Goal: Check status: Check status

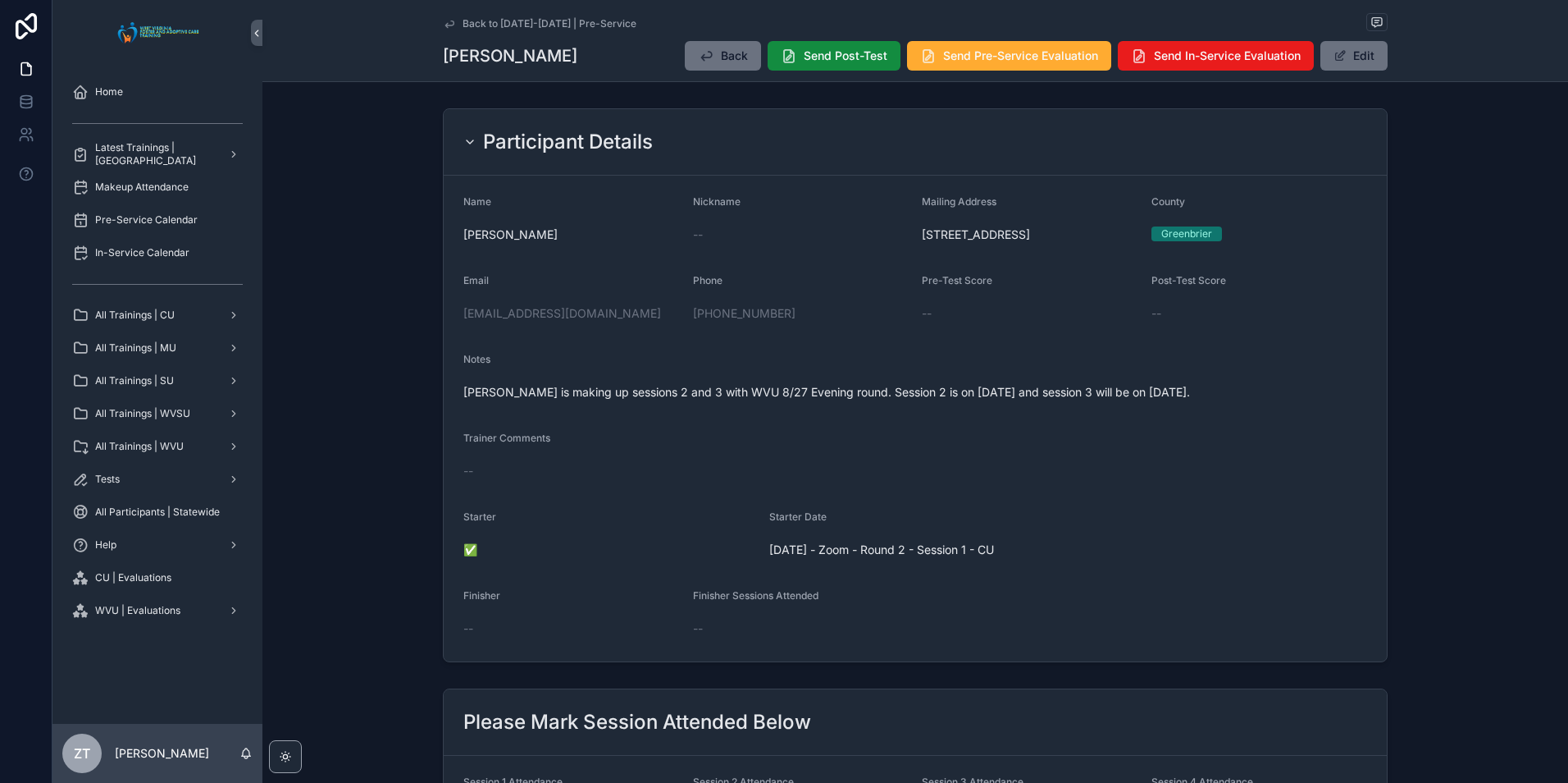
click at [448, 23] on icon "scrollable content" at bounding box center [449, 23] width 13 height 13
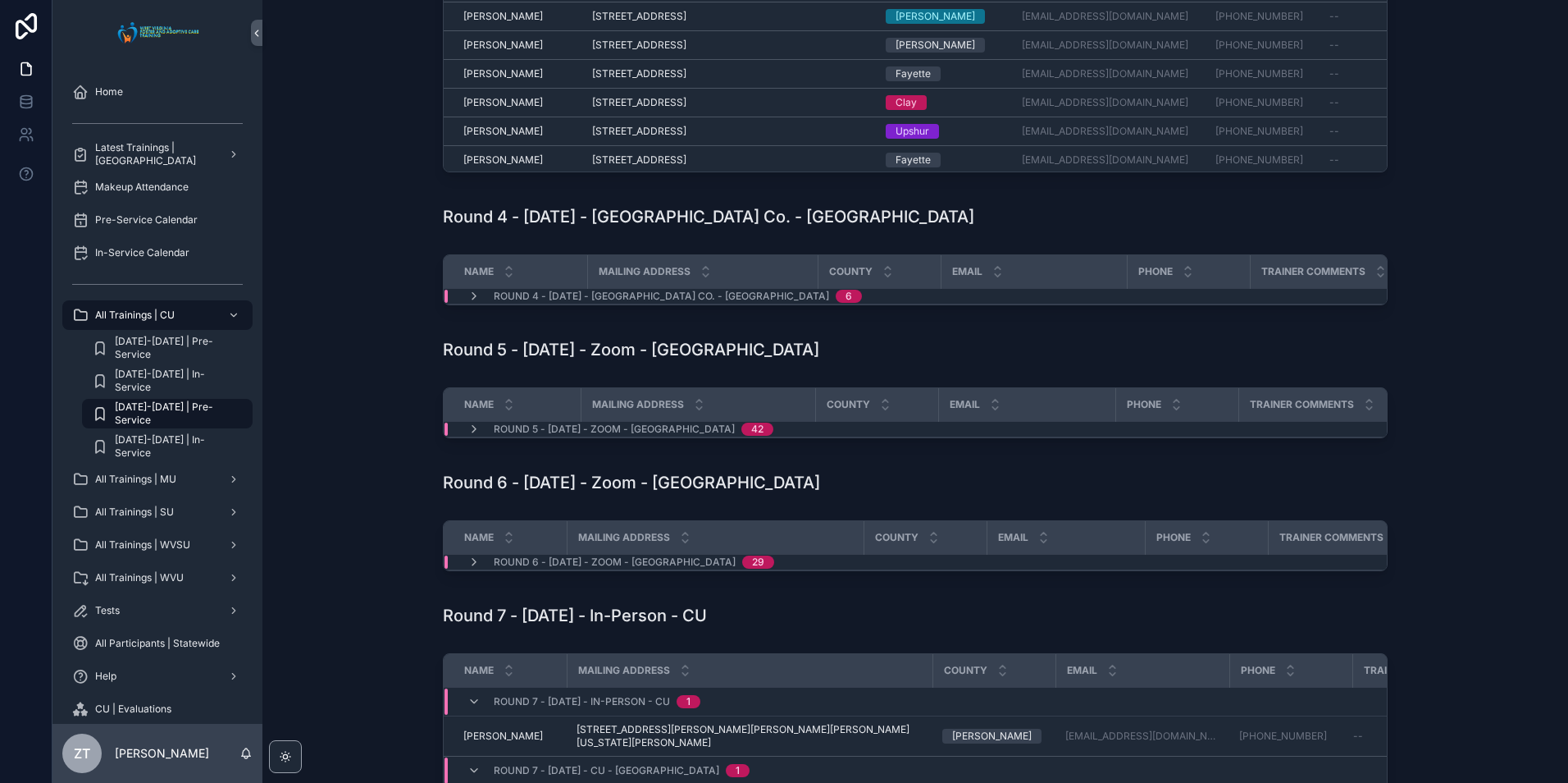
scroll to position [903, 0]
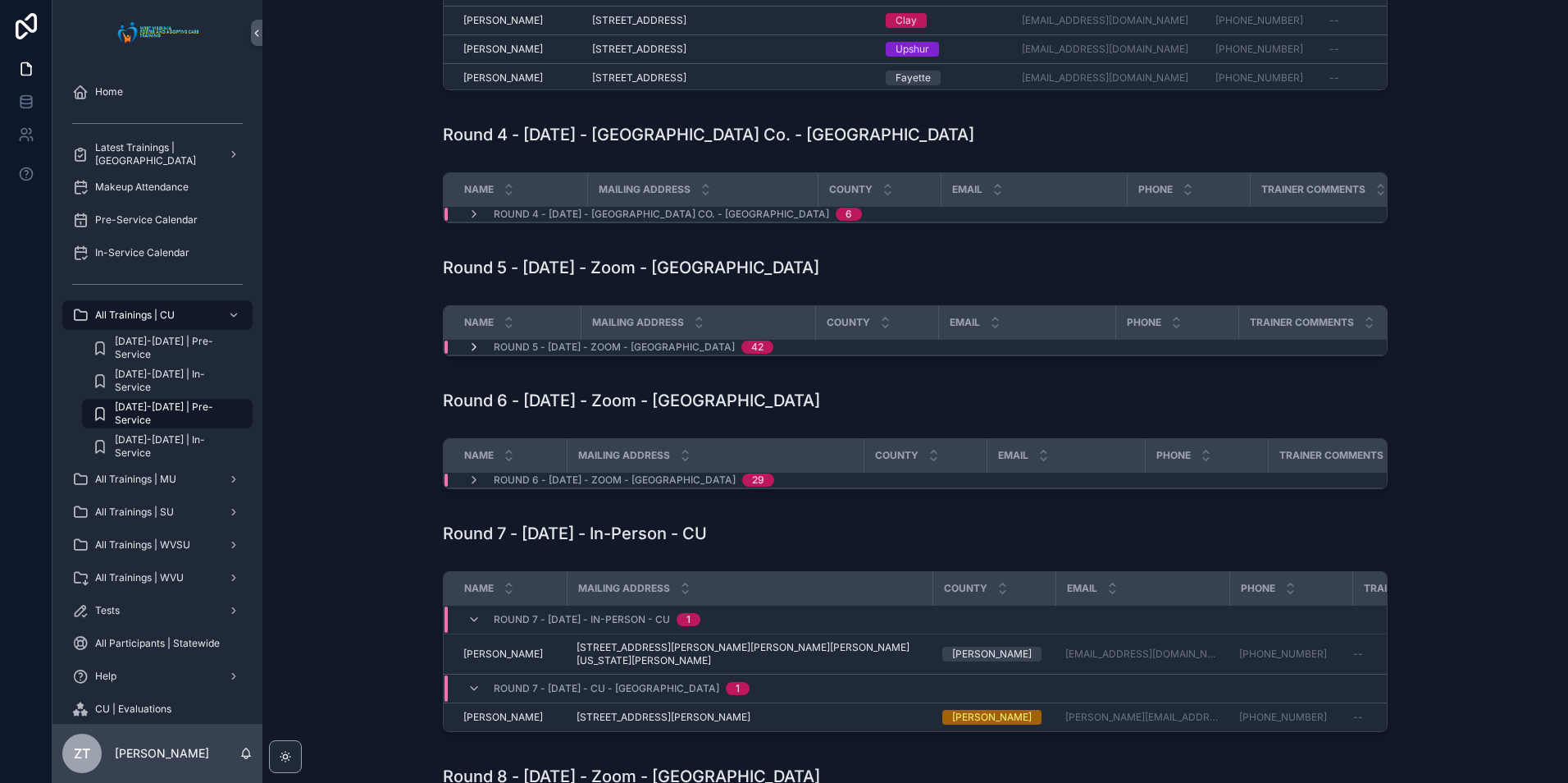
click at [467, 353] on icon "scrollable content" at bounding box center [473, 346] width 13 height 13
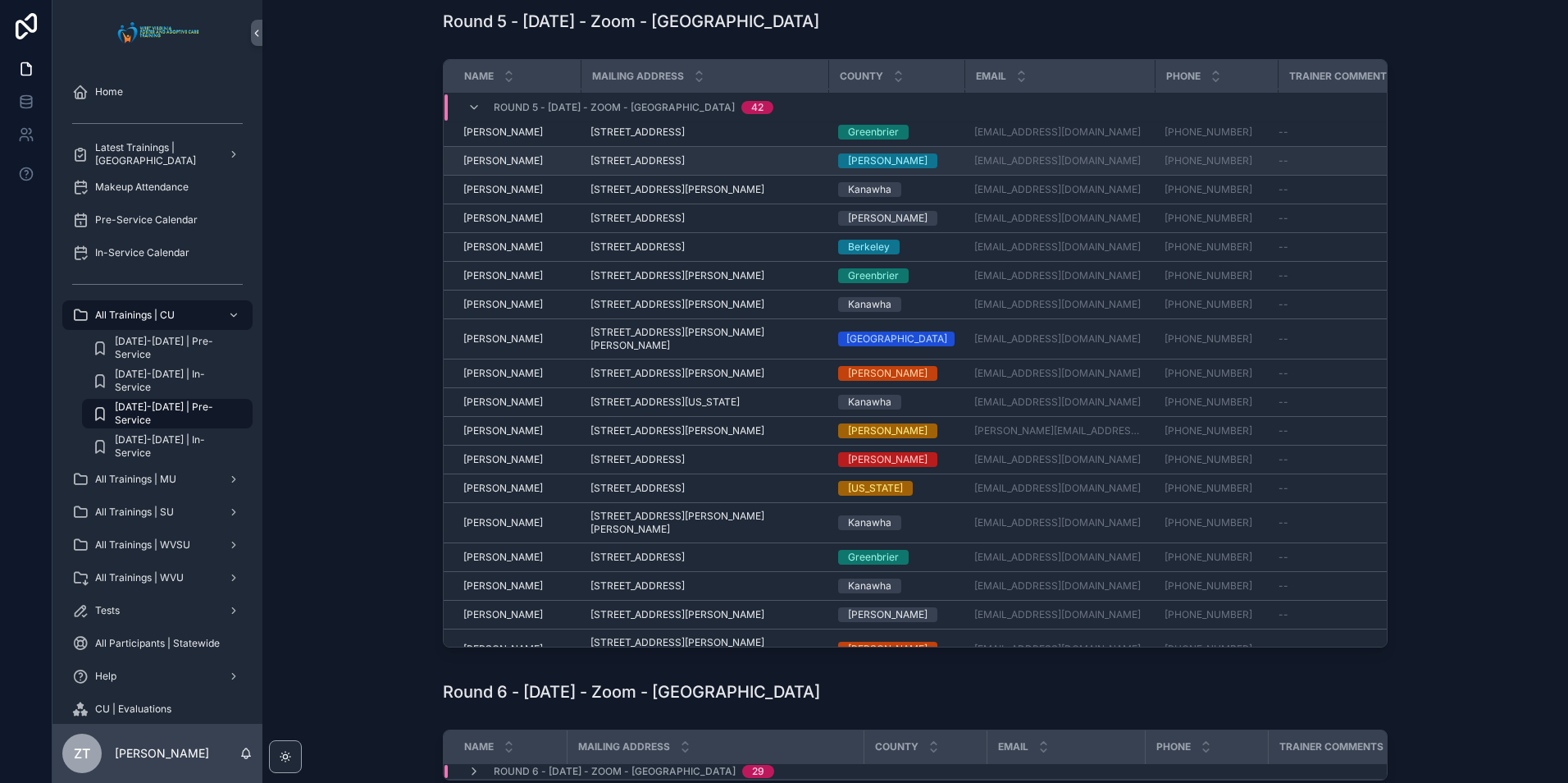
scroll to position [351, 0]
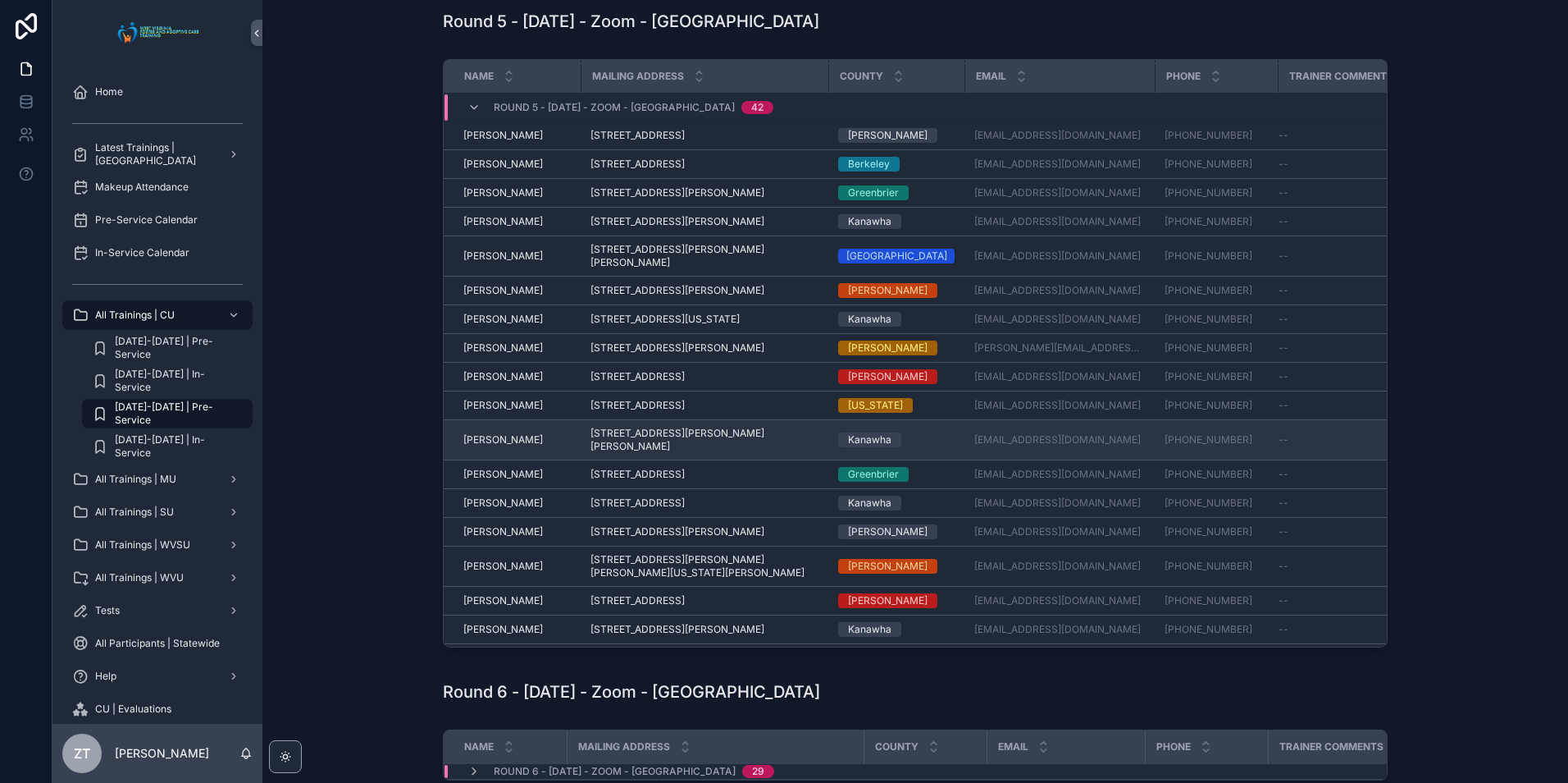
click at [507, 440] on span "[PERSON_NAME]" at bounding box center [503, 440] width 79 height 13
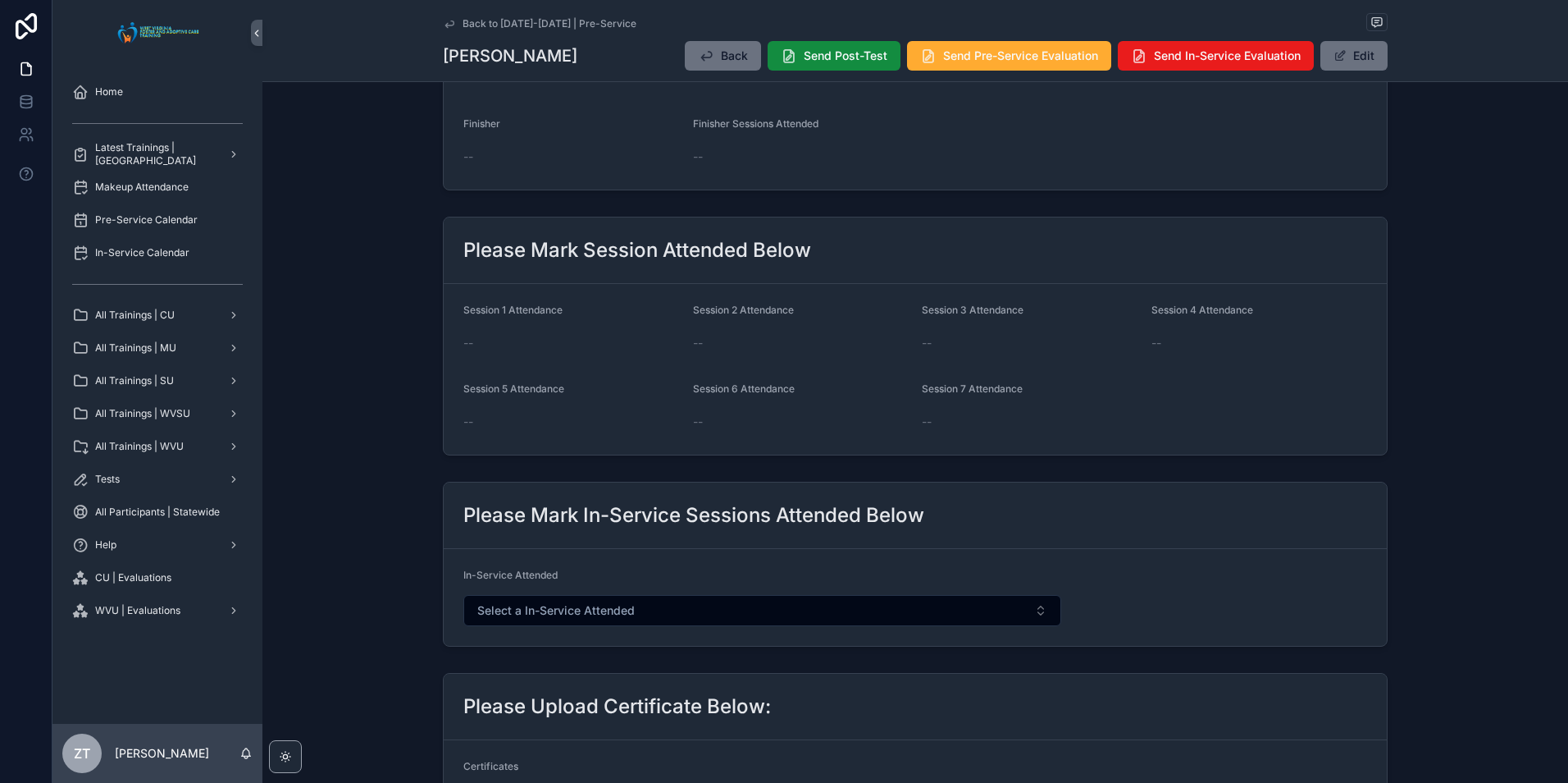
scroll to position [492, 0]
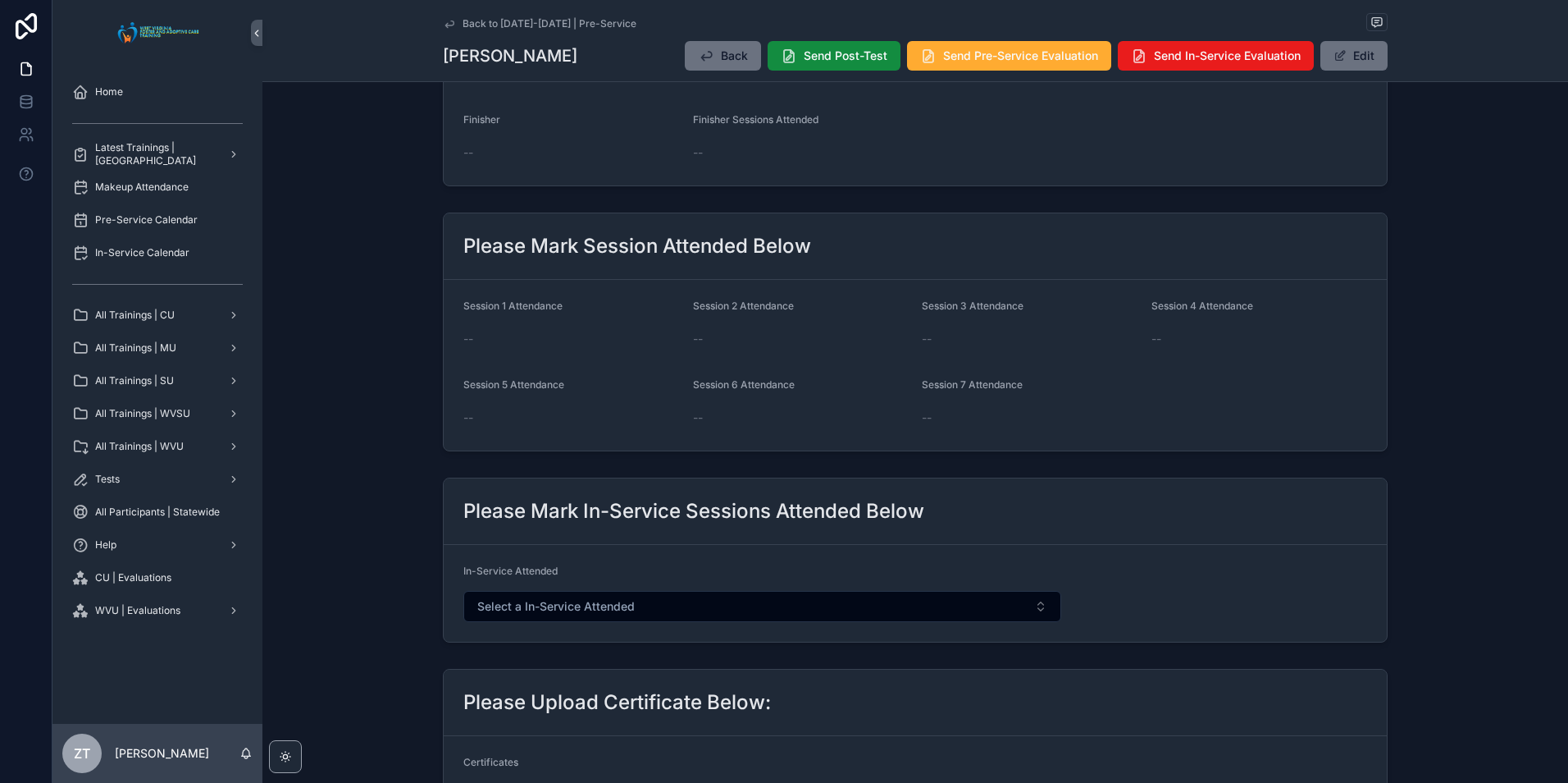
click at [443, 22] on icon "scrollable content" at bounding box center [449, 23] width 13 height 13
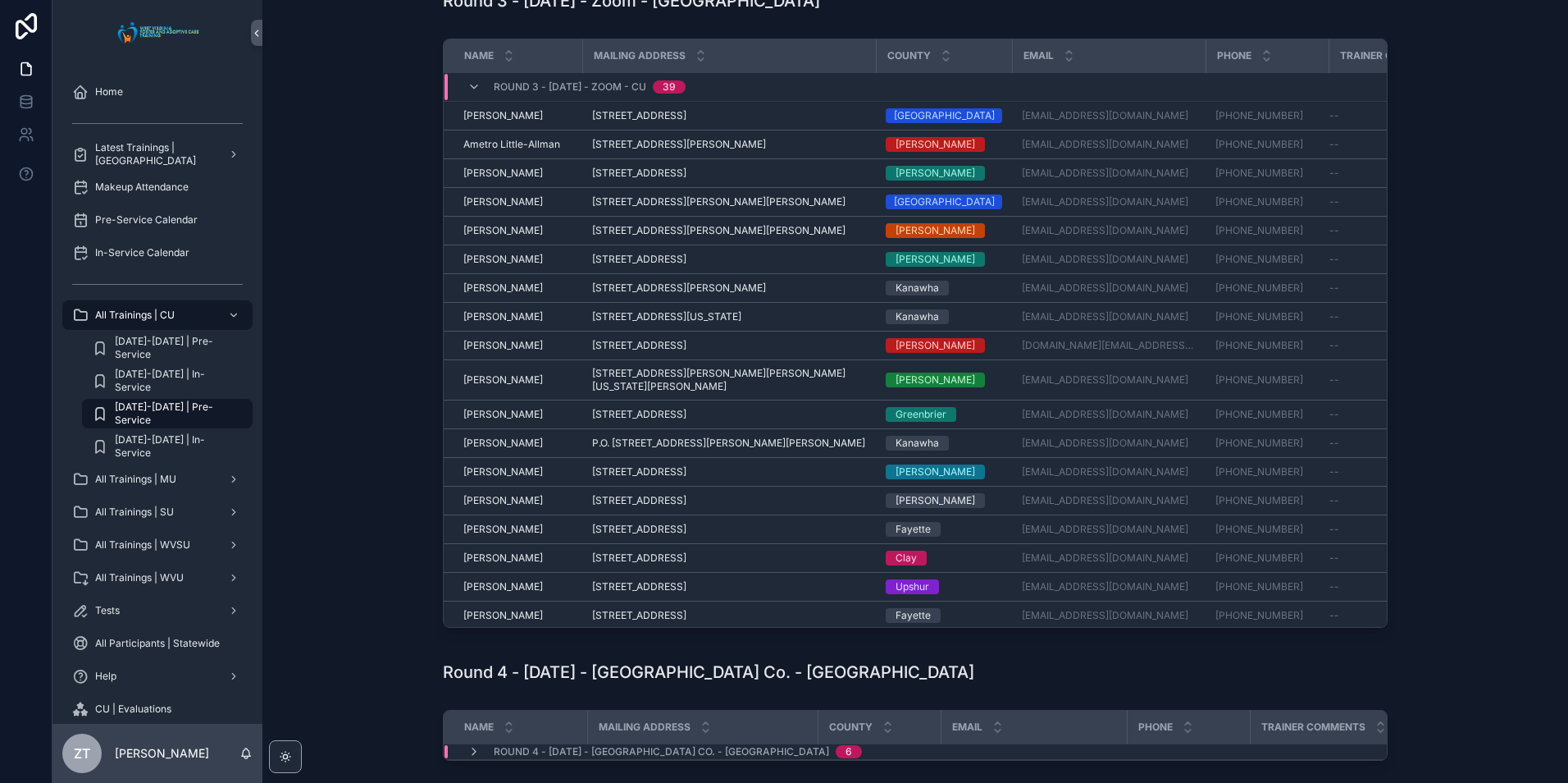
scroll to position [164, 0]
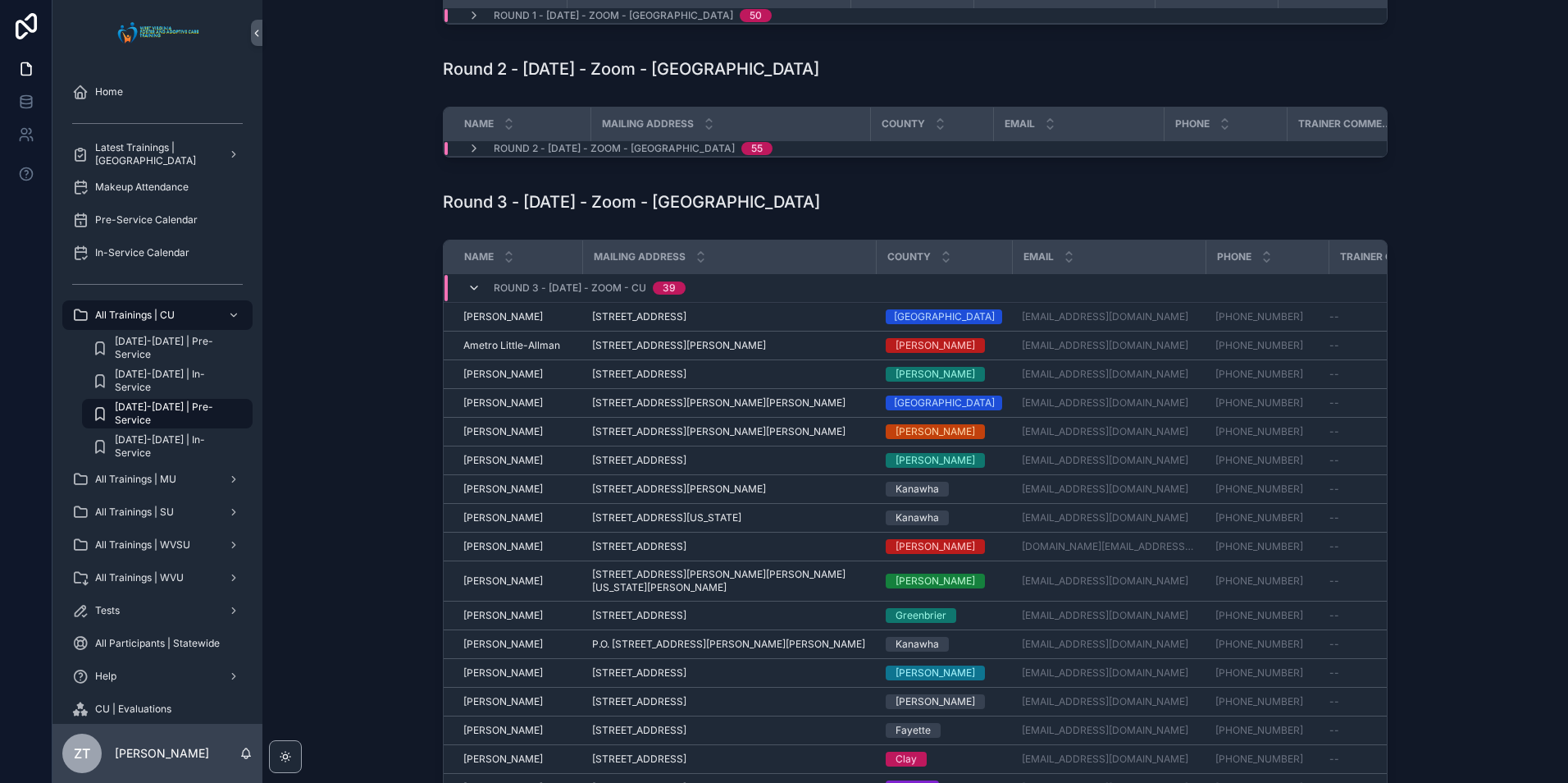
click at [467, 295] on icon "scrollable content" at bounding box center [473, 288] width 13 height 13
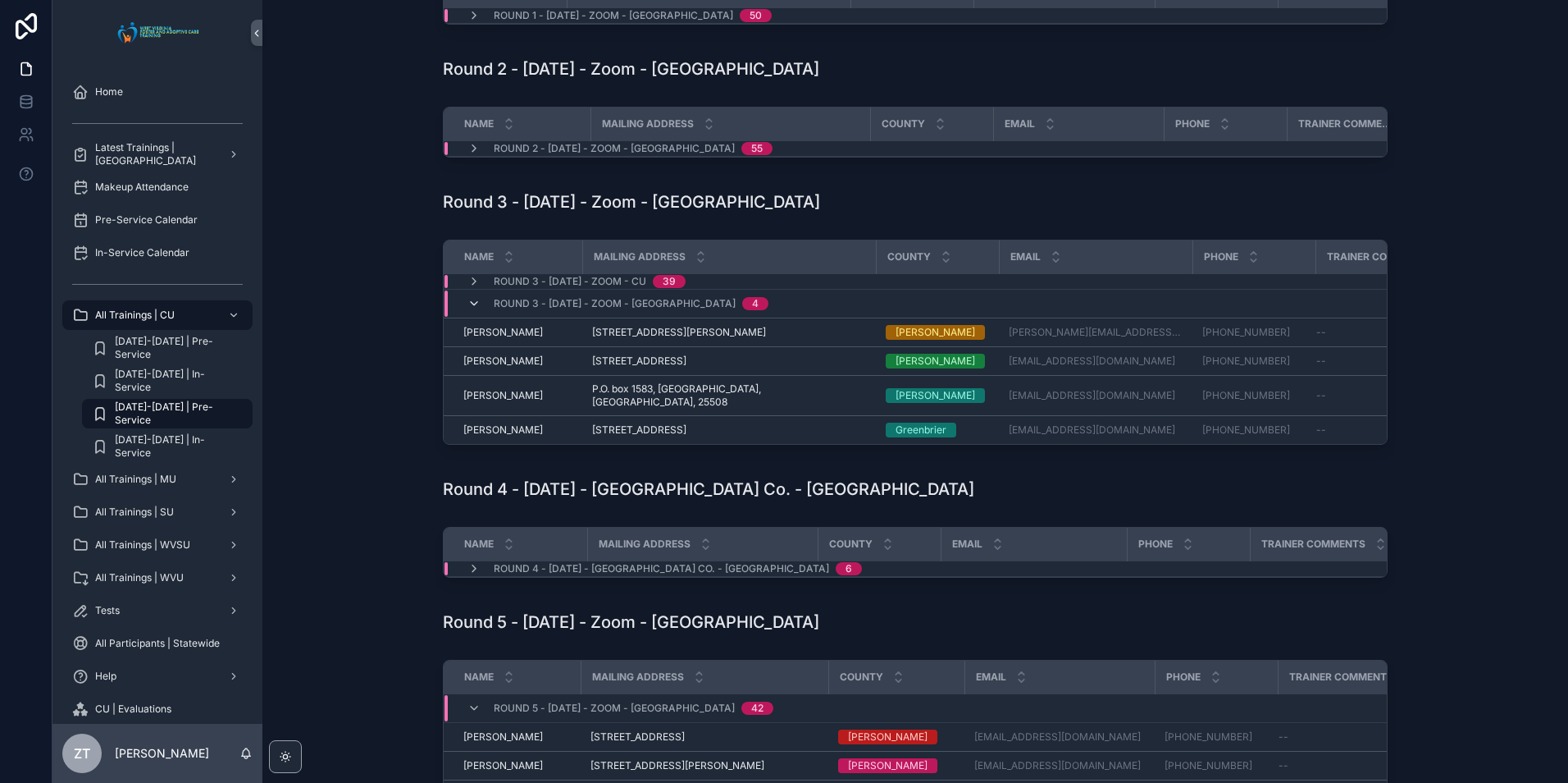
click at [467, 311] on icon "scrollable content" at bounding box center [473, 303] width 13 height 13
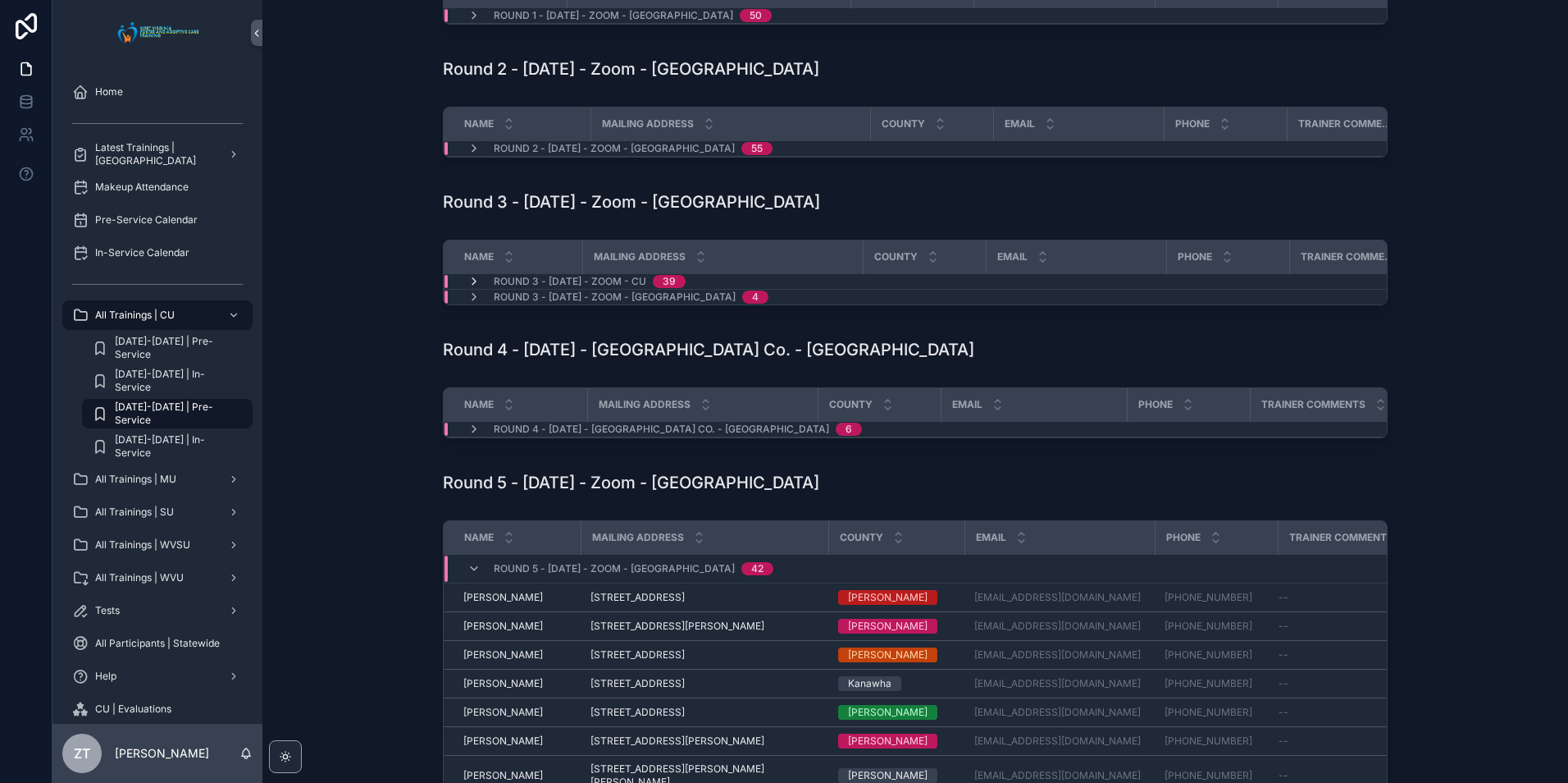
click at [468, 288] on icon "scrollable content" at bounding box center [473, 281] width 13 height 13
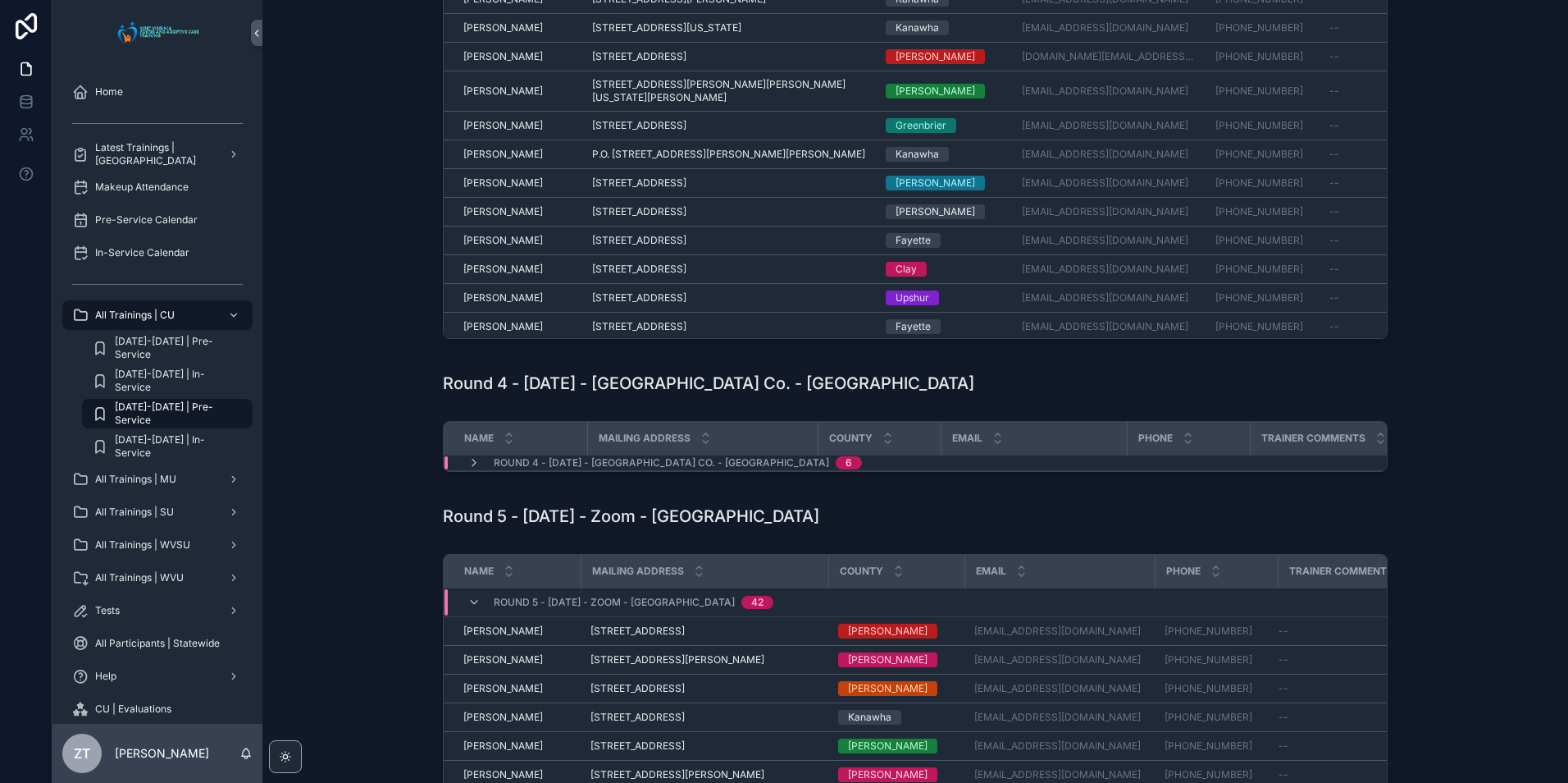
scroll to position [657, 0]
click at [469, 606] on icon "scrollable content" at bounding box center [473, 599] width 13 height 13
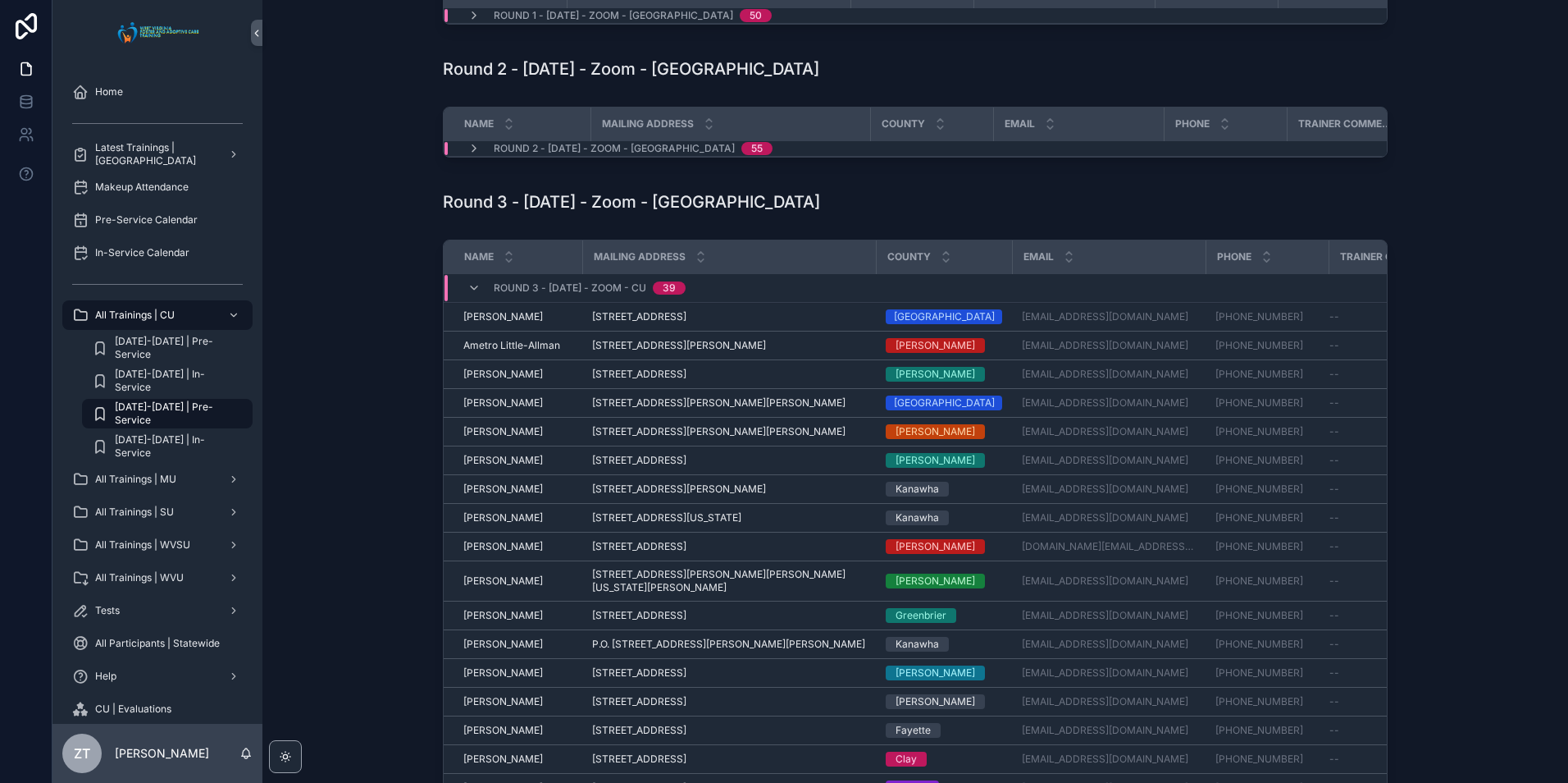
scroll to position [0, 0]
